Goal: Information Seeking & Learning: Learn about a topic

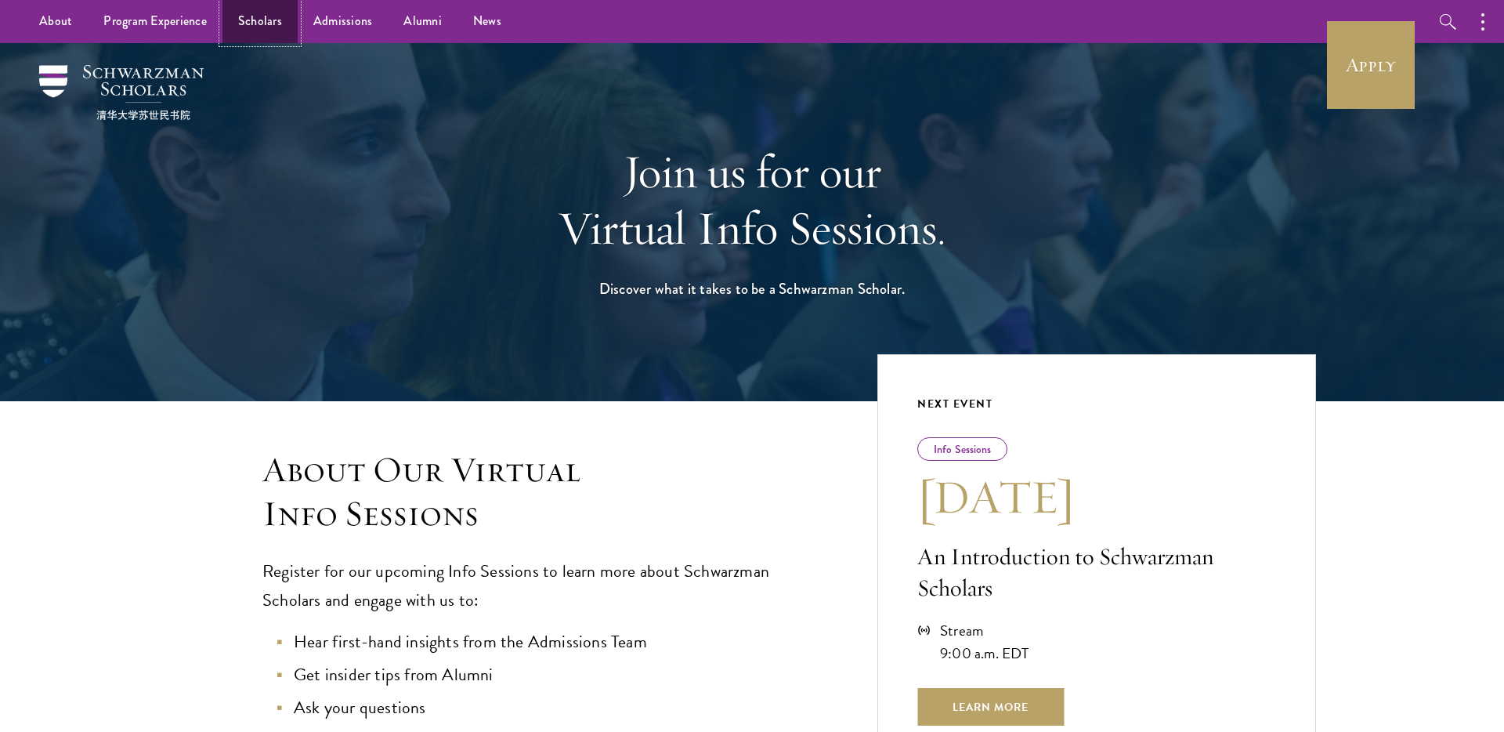
click at [233, 31] on link "Scholars" at bounding box center [259, 21] width 75 height 43
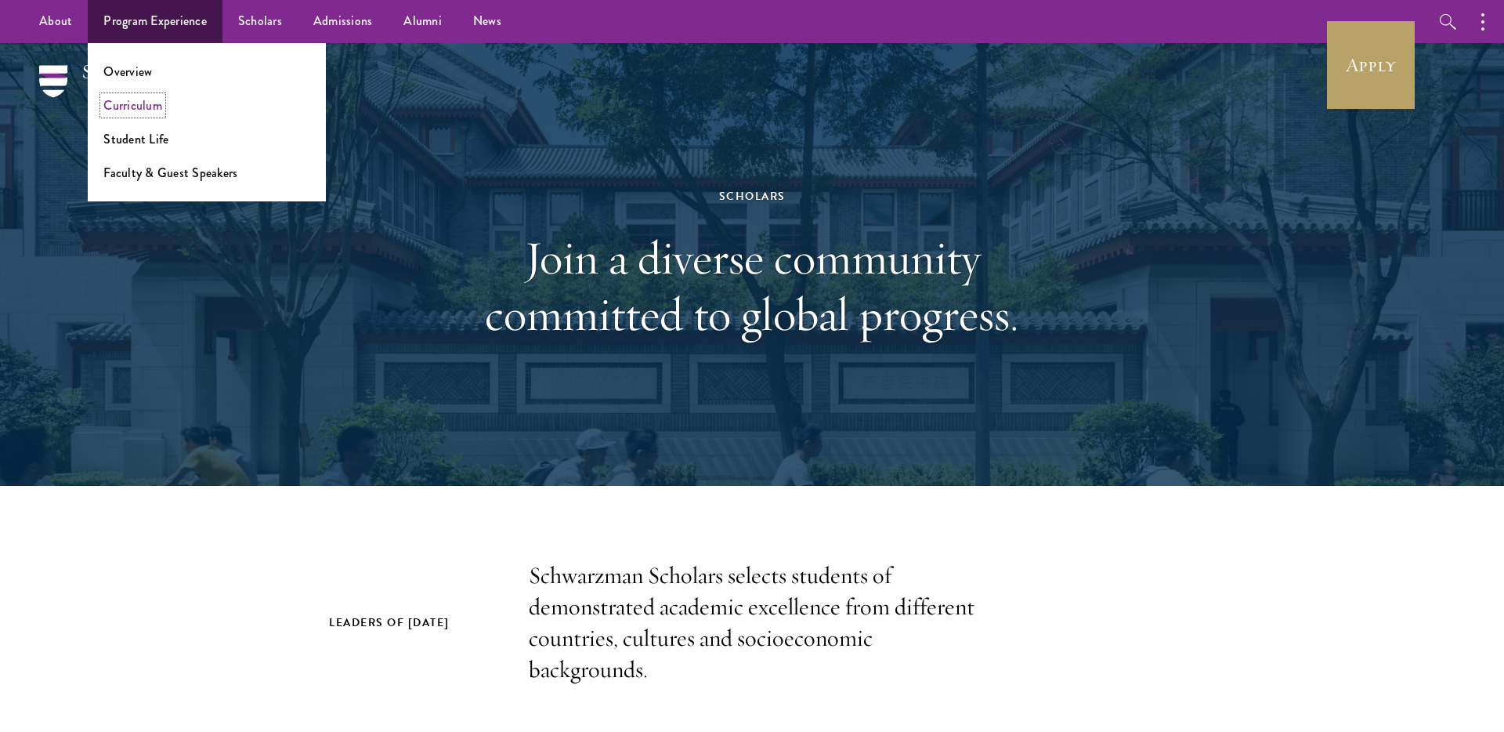
click at [134, 105] on link "Curriculum" at bounding box center [132, 105] width 59 height 18
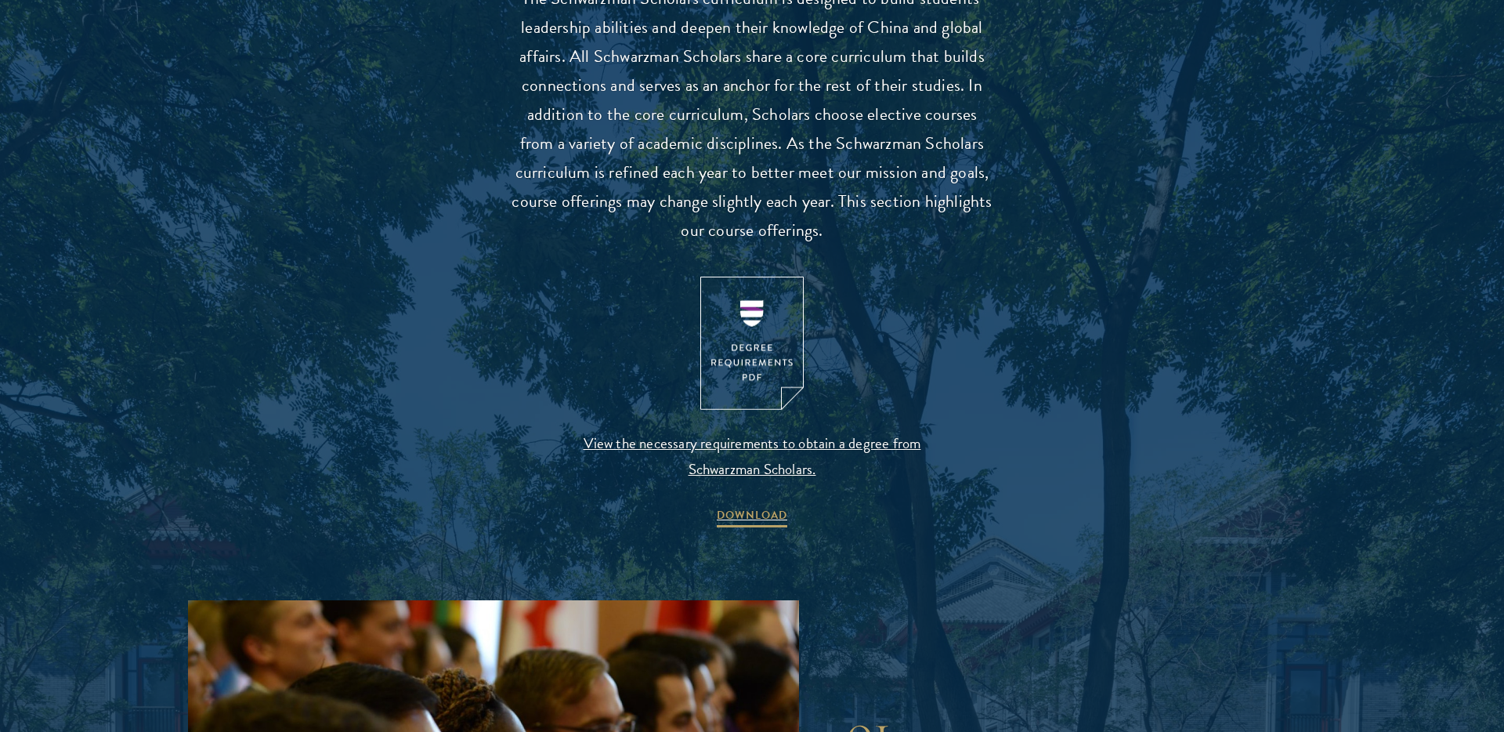
scroll to position [1474, 0]
click at [757, 367] on img at bounding box center [751, 343] width 103 height 134
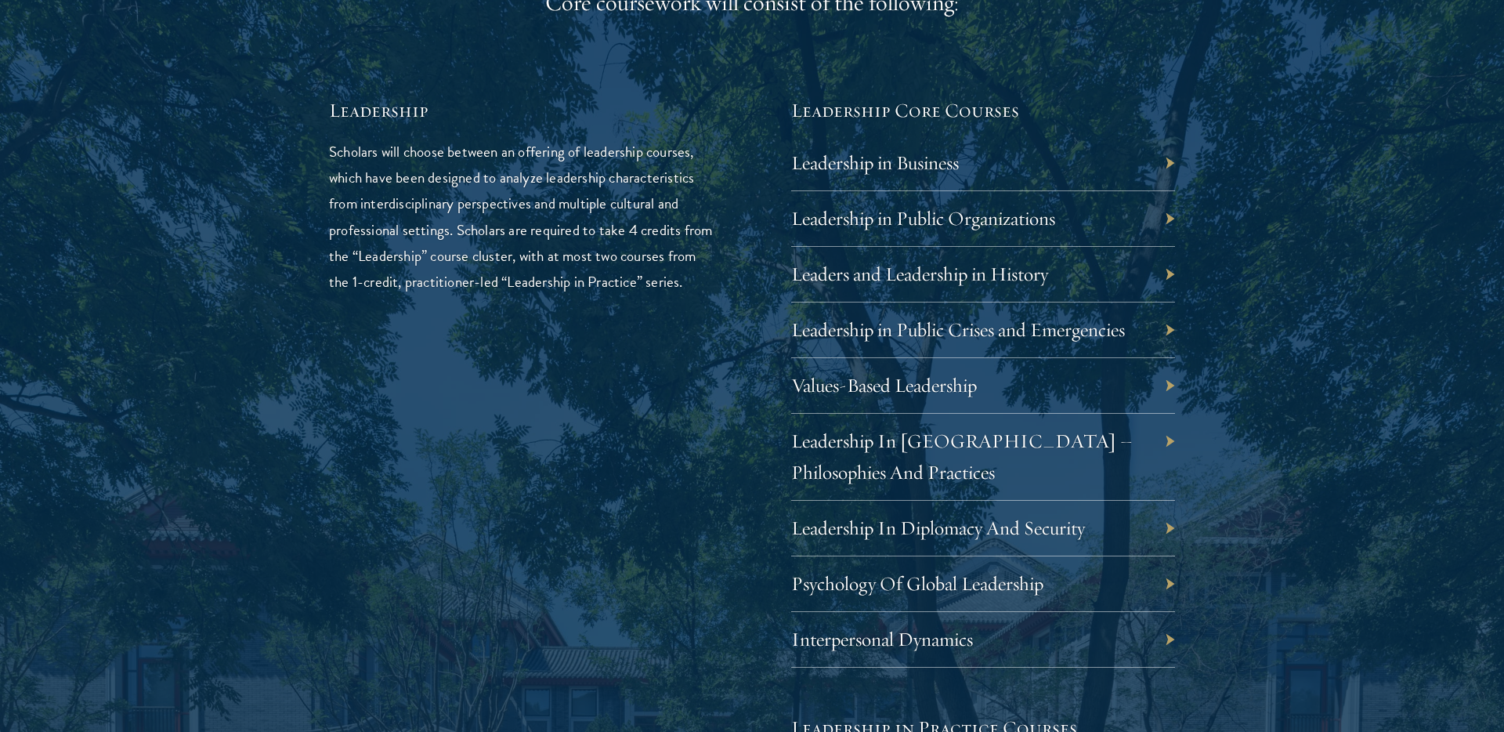
scroll to position [2632, 0]
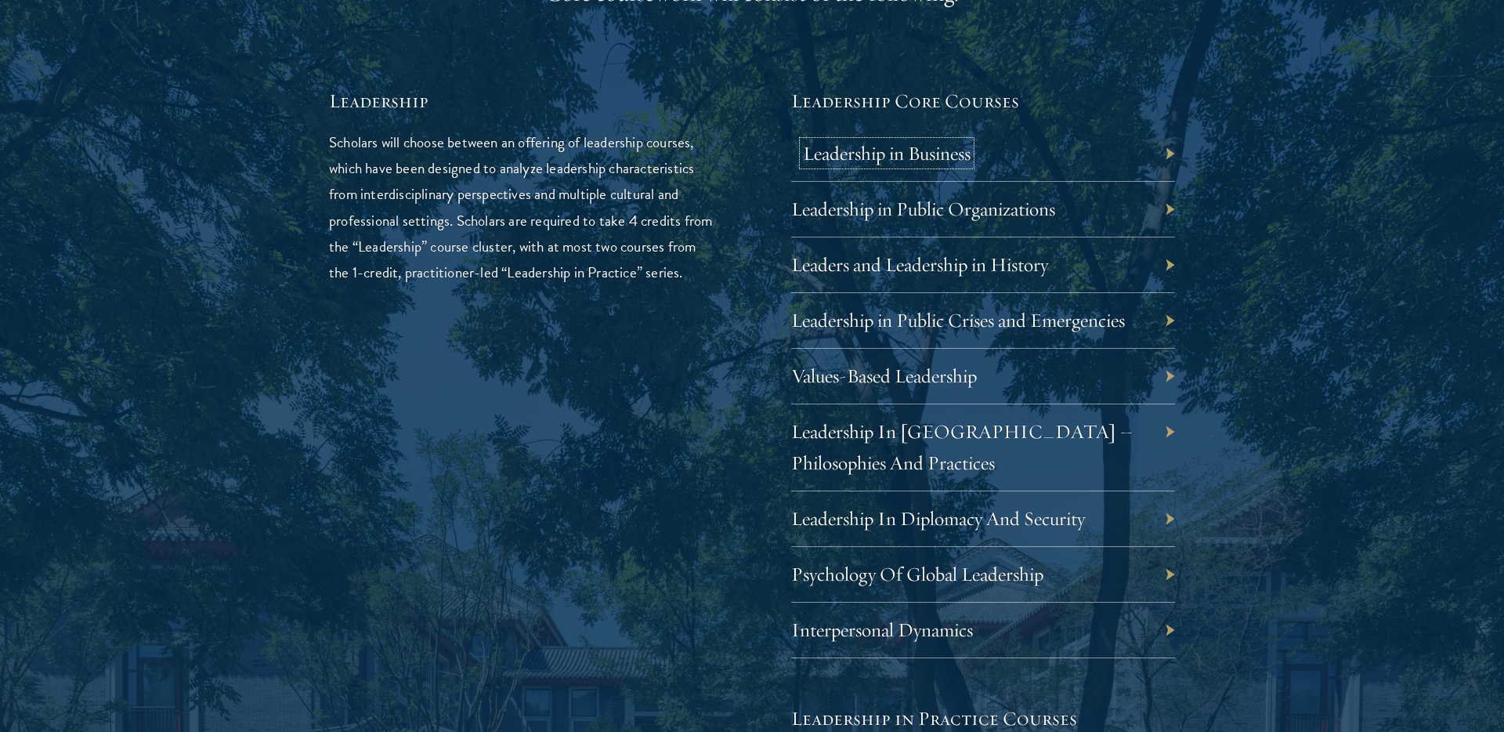
click at [954, 154] on link "Leadership in Business" at bounding box center [887, 153] width 168 height 24
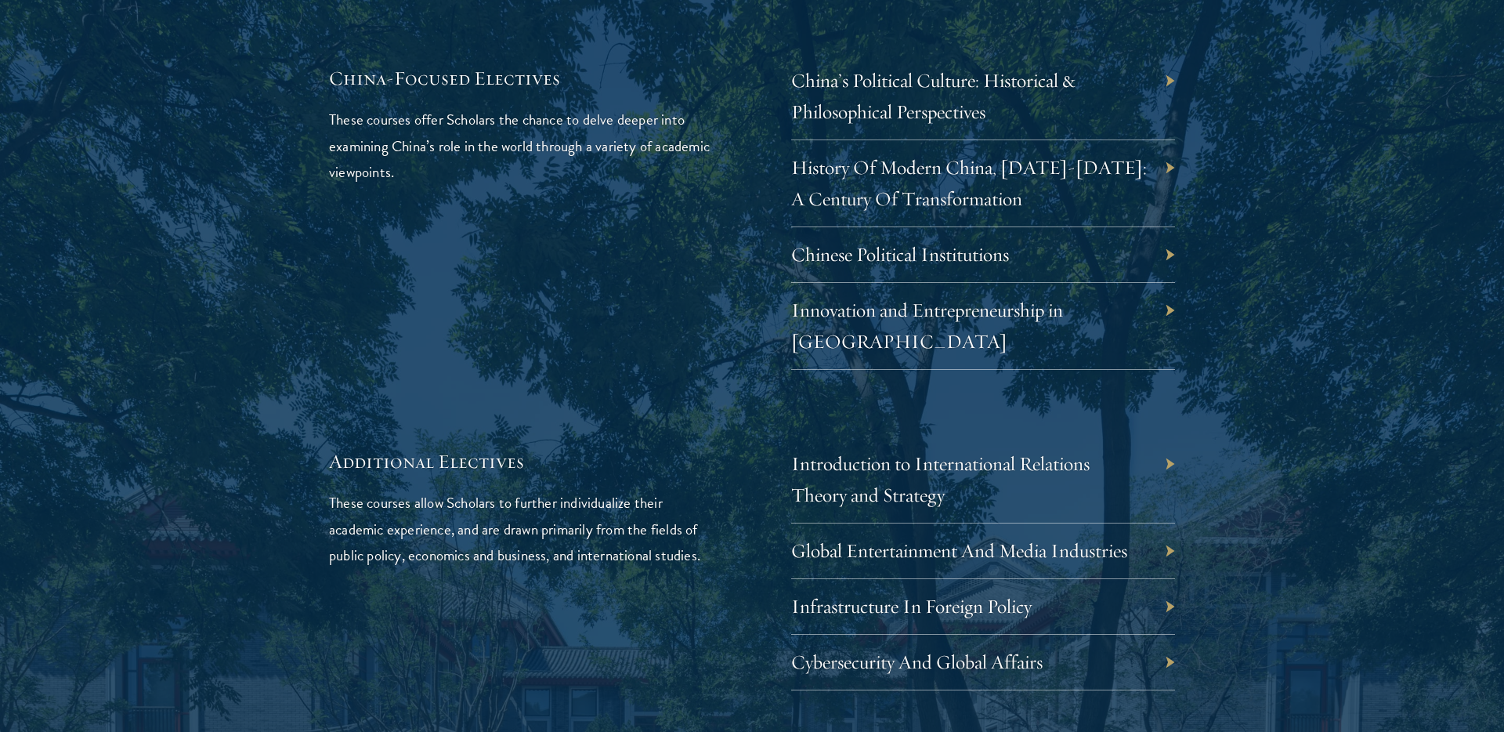
scroll to position [4797, 0]
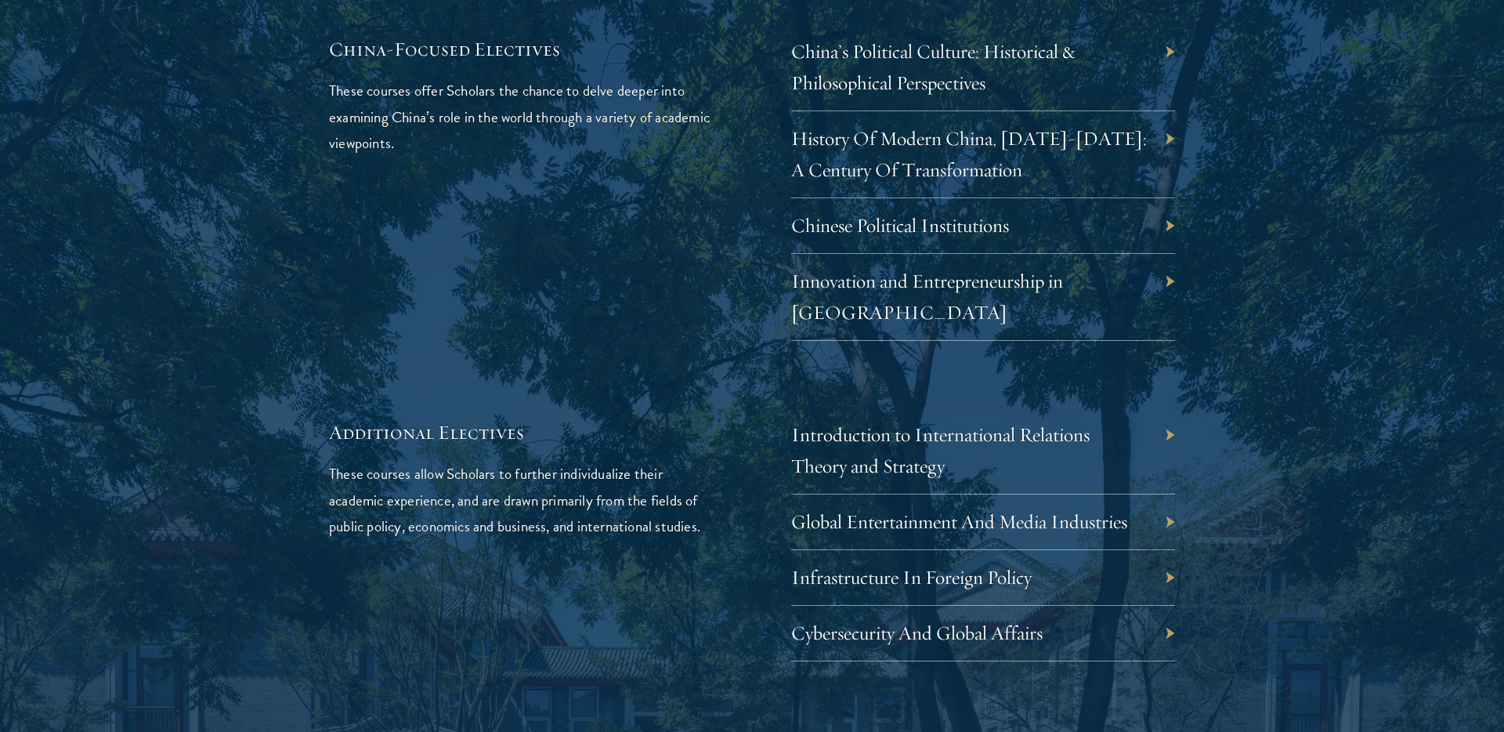
click at [1312, 533] on div "02 Elective Courses 02 Elective Courses In addition to China-focused electives,…" at bounding box center [752, 26] width 1128 height 1271
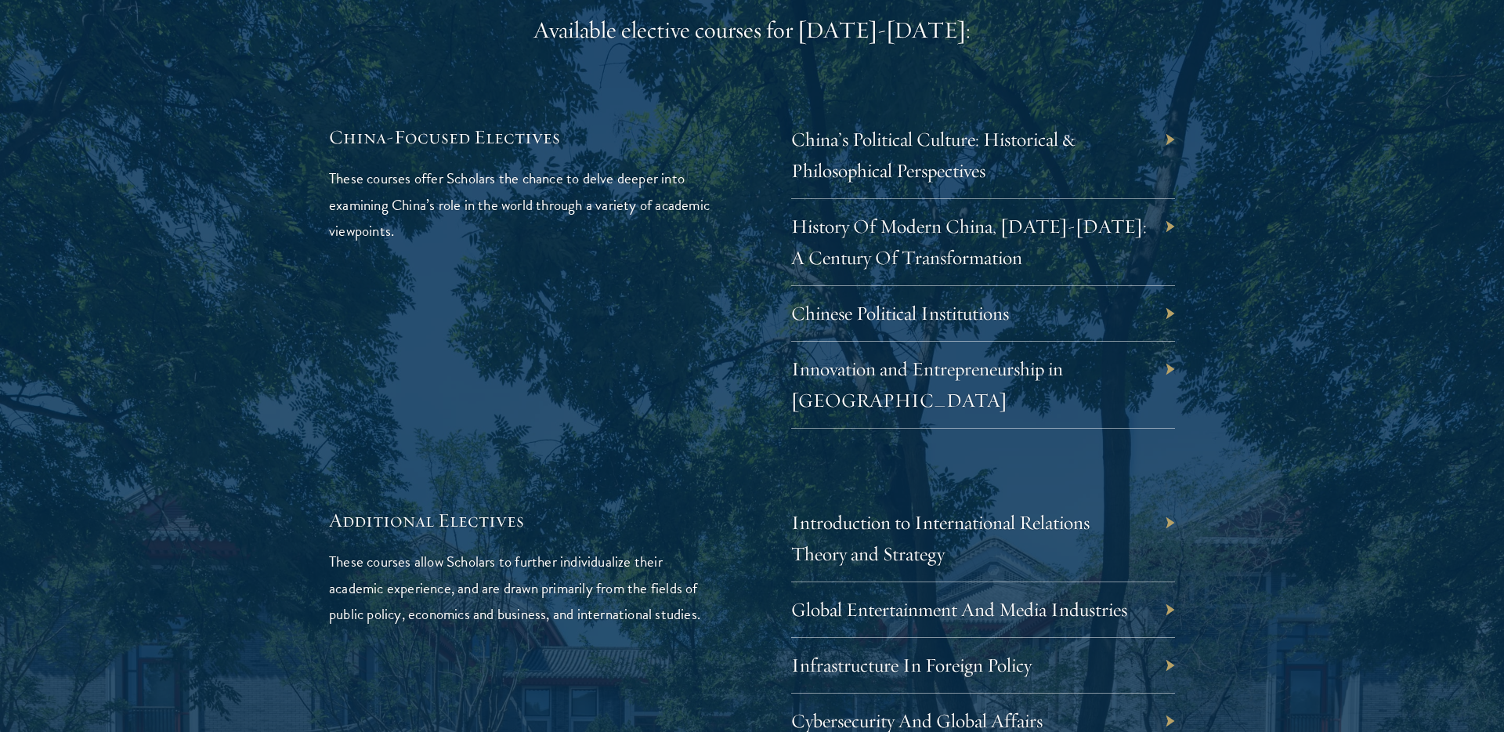
scroll to position [4877, 0]
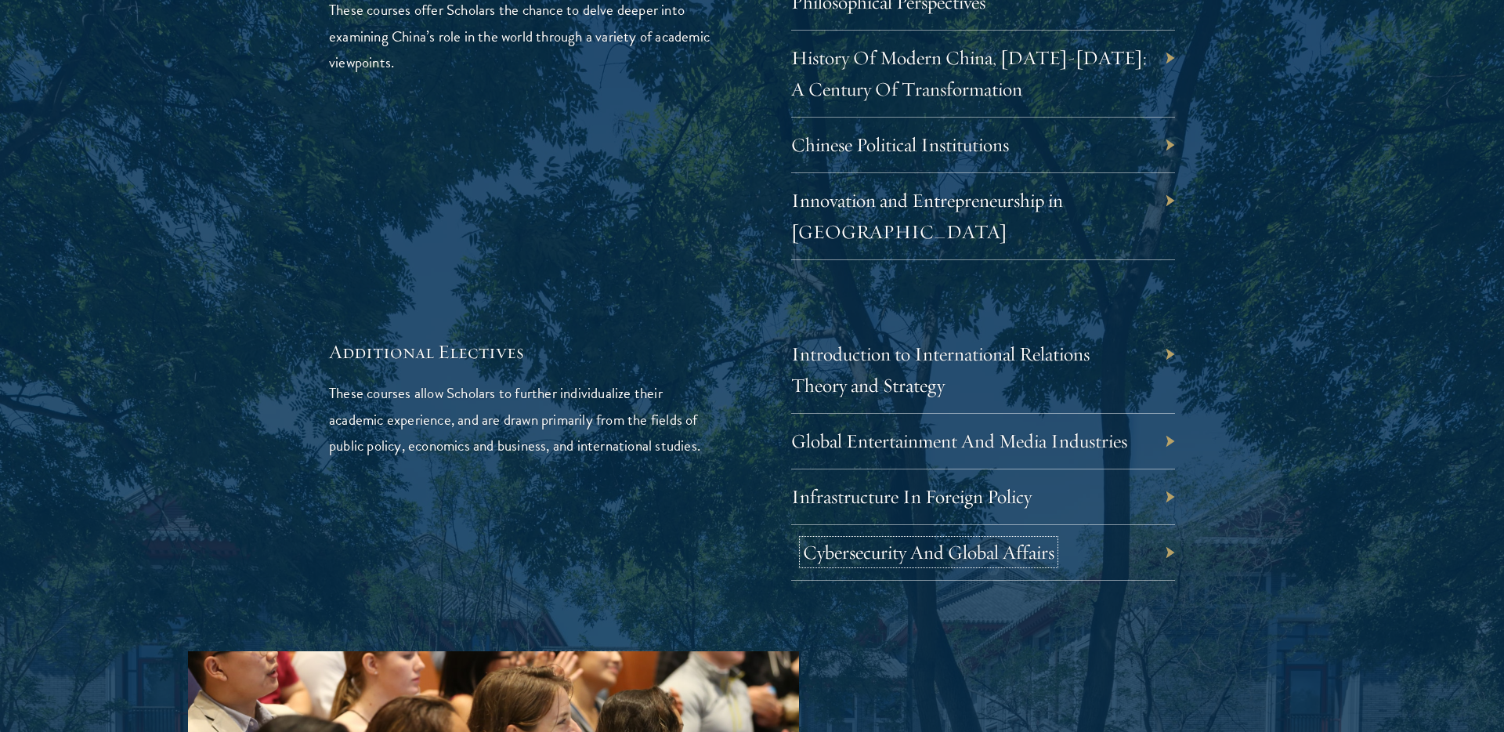
click at [928, 540] on link "Cybersecurity And Global Affairs" at bounding box center [928, 552] width 251 height 24
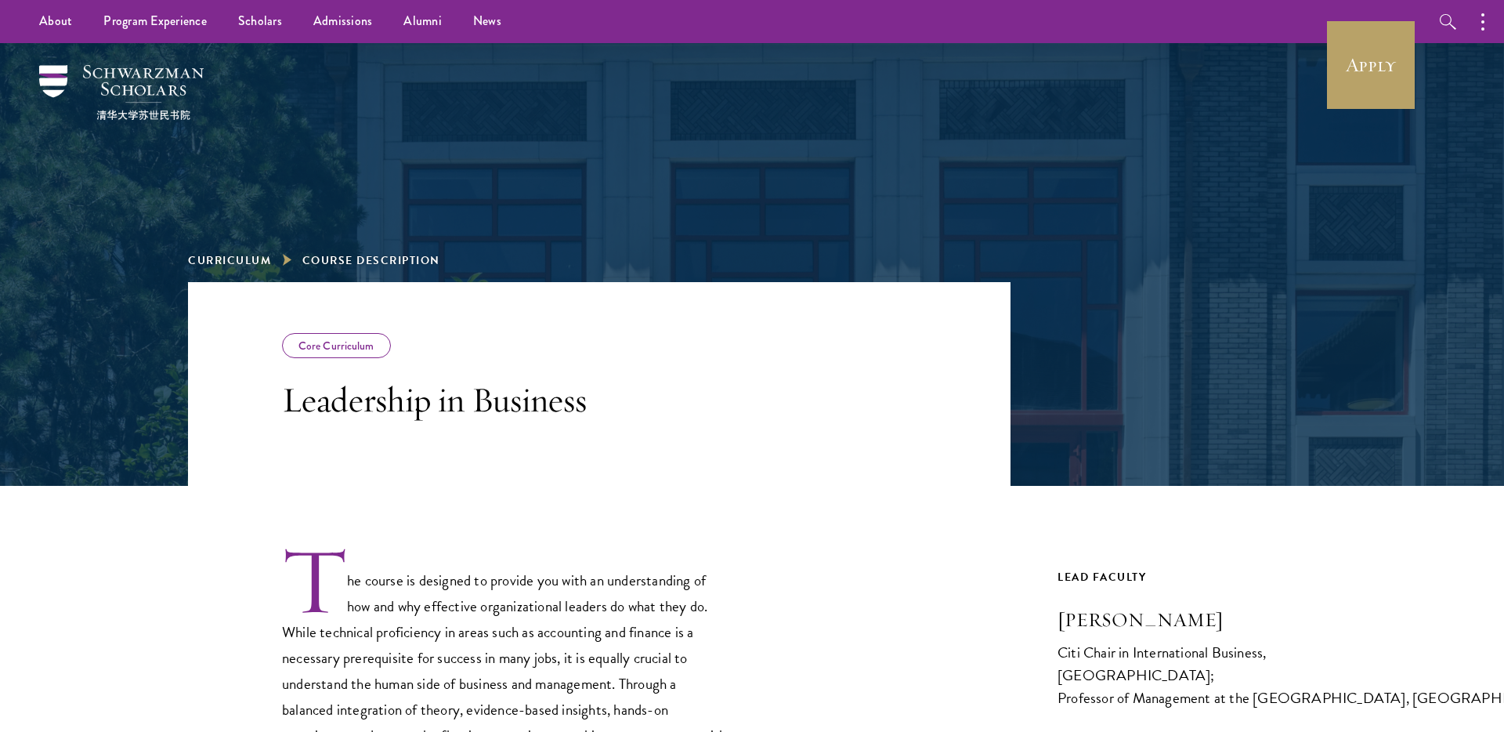
click at [956, 460] on header "Core Curriculum Leadership in Business" at bounding box center [599, 384] width 822 height 204
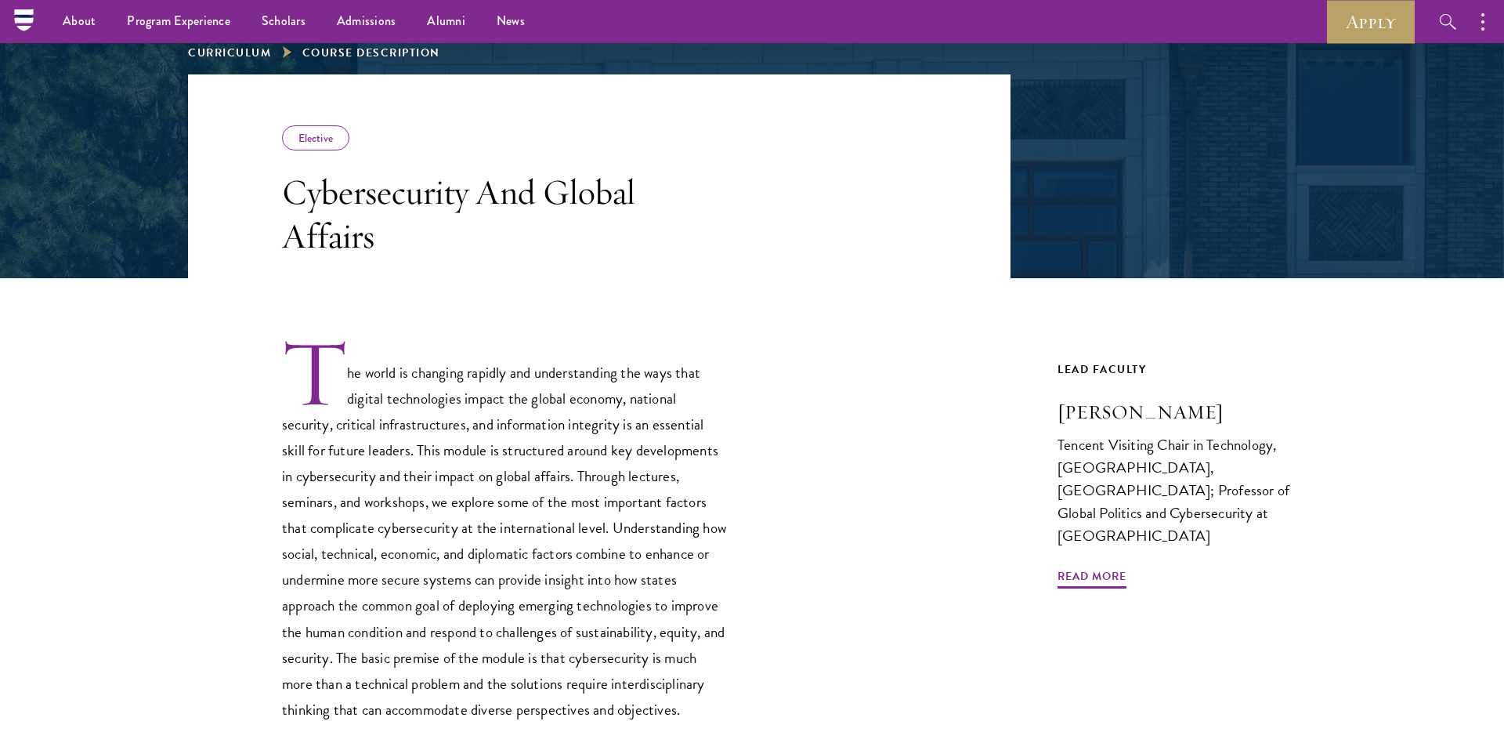
scroll to position [189, 0]
